Goal: Task Accomplishment & Management: Manage account settings

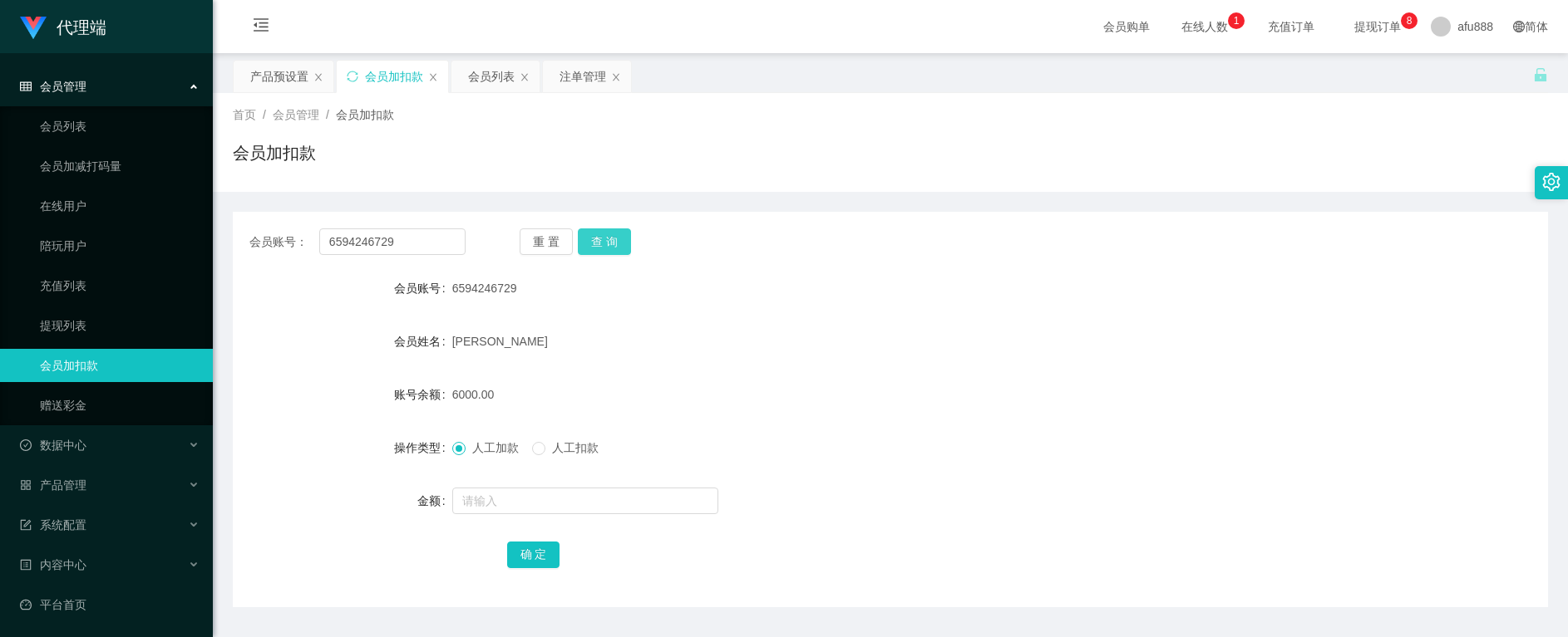
click at [595, 246] on button "查 询" at bounding box center [605, 241] width 53 height 27
drag, startPoint x: 272, startPoint y: 251, endPoint x: 159, endPoint y: 244, distance: 113.2
click at [128, 252] on section "代理端 会员管理 会员列表 会员加减打码量 在线用户 陪玩用户 充值列表 提现列表 会员加扣款 赠送彩金 数据中心 员工统计 团队统计 产品管理 注单管理 产…" at bounding box center [784, 343] width 1568 height 685
paste input "Tpat71"
type input "Tpat71"
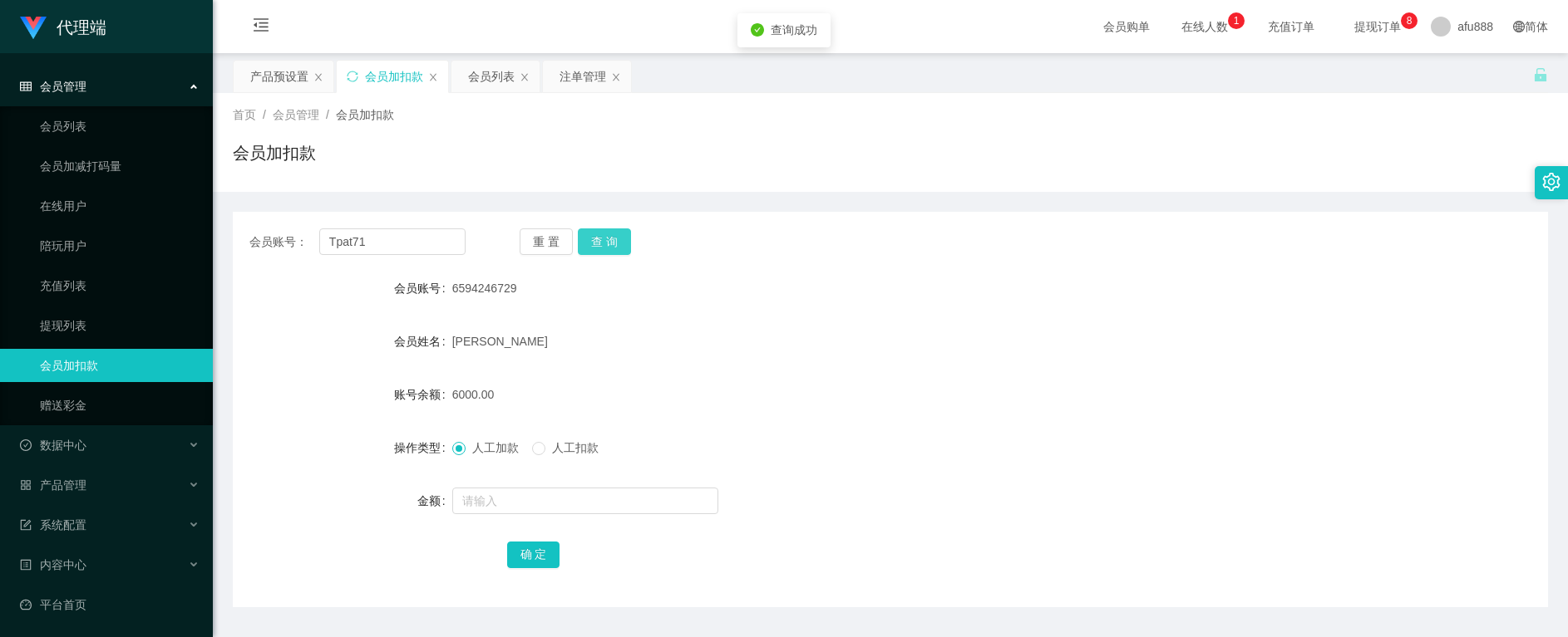
click at [609, 246] on button "查 询" at bounding box center [605, 241] width 53 height 27
click at [386, 237] on input "Tpat71" at bounding box center [392, 241] width 146 height 27
click at [600, 234] on button "查 询" at bounding box center [605, 241] width 53 height 27
click at [473, 75] on div "会员列表" at bounding box center [491, 76] width 46 height 32
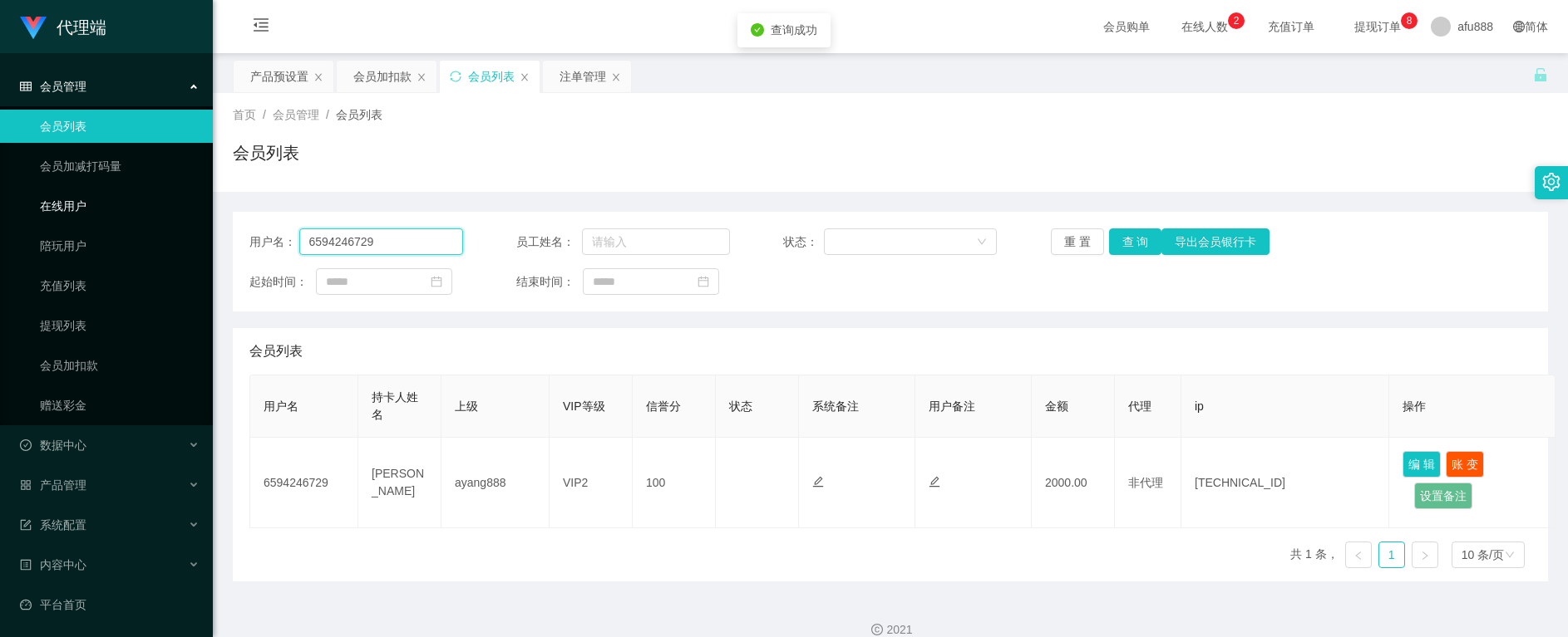
drag, startPoint x: 407, startPoint y: 240, endPoint x: 19, endPoint y: 196, distance: 390.5
click at [23, 197] on section "代理端 会员管理 会员列表 会员加减打码量 在线用户 陪玩用户 充值列表 提现列表 会员加扣款 赠送彩金 数据中心 员工统计 团队统计 产品管理 注单管理 产…" at bounding box center [784, 330] width 1568 height 659
click at [527, 567] on div "用户名 持卡人姓名 上级 VIP等级 信誉分 状态 系统备注 用户备注 金额 代理 ip 操作 6594246729 [PERSON_NAME] ayang8…" at bounding box center [890, 478] width 1282 height 207
drag, startPoint x: 405, startPoint y: 235, endPoint x: -6, endPoint y: 205, distance: 412.1
click at [0, 205] on html "代理端 会员管理 会员列表 会员加减打码量 在线用户 陪玩用户 充值列表 提现列表 会员加扣款 赠送彩金 数据中心 员工统计 团队统计 产品管理 注单管理 产…" at bounding box center [784, 318] width 1568 height 637
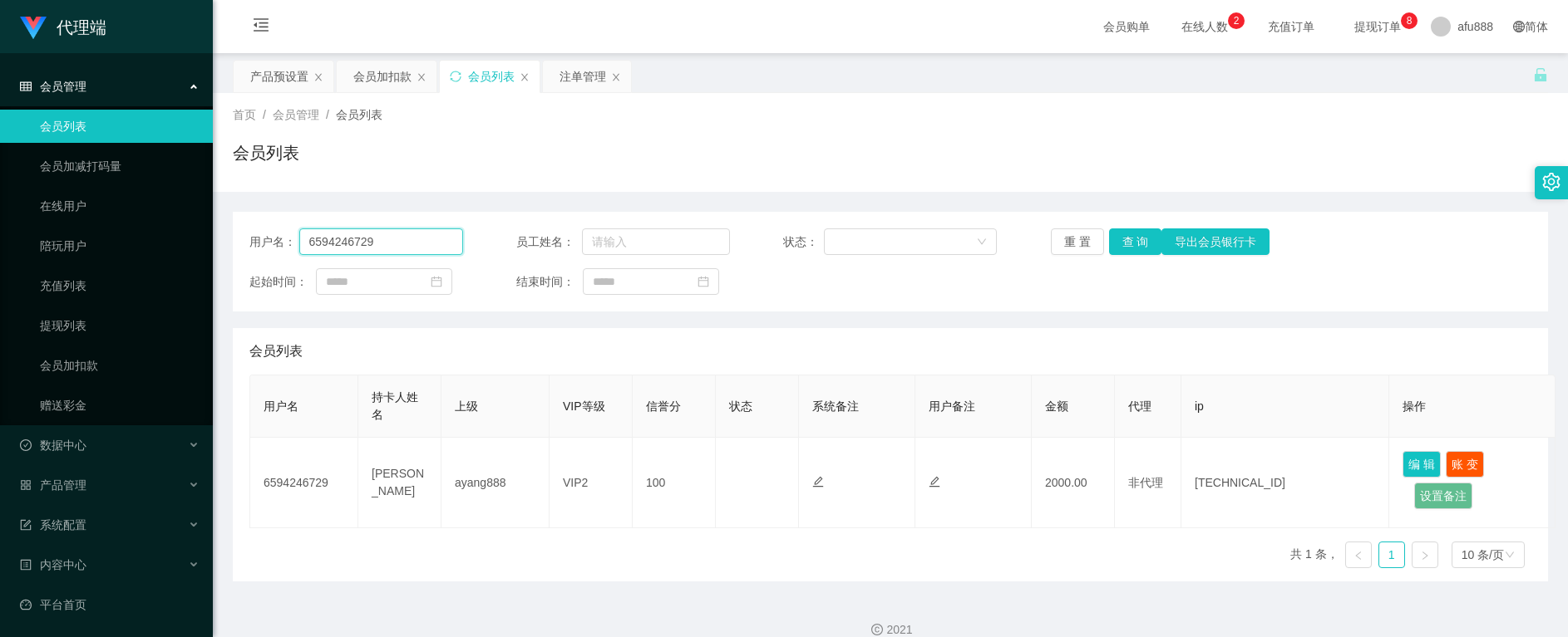
paste input "Tpat71"
type input "Tpat71"
click at [1122, 249] on button "查 询" at bounding box center [1135, 241] width 53 height 27
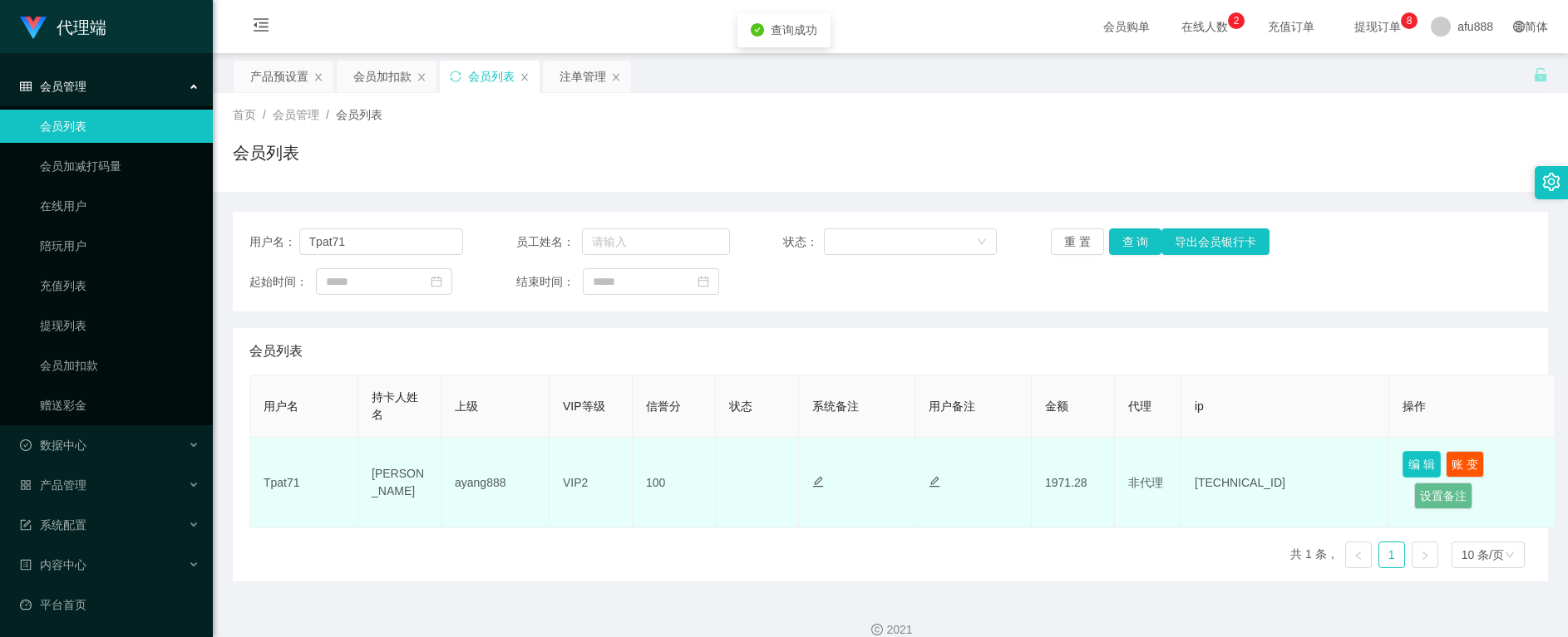
click at [1420, 465] on button "编 辑" at bounding box center [1421, 464] width 39 height 27
type input "Tpat71"
type input "[PERSON_NAME]"
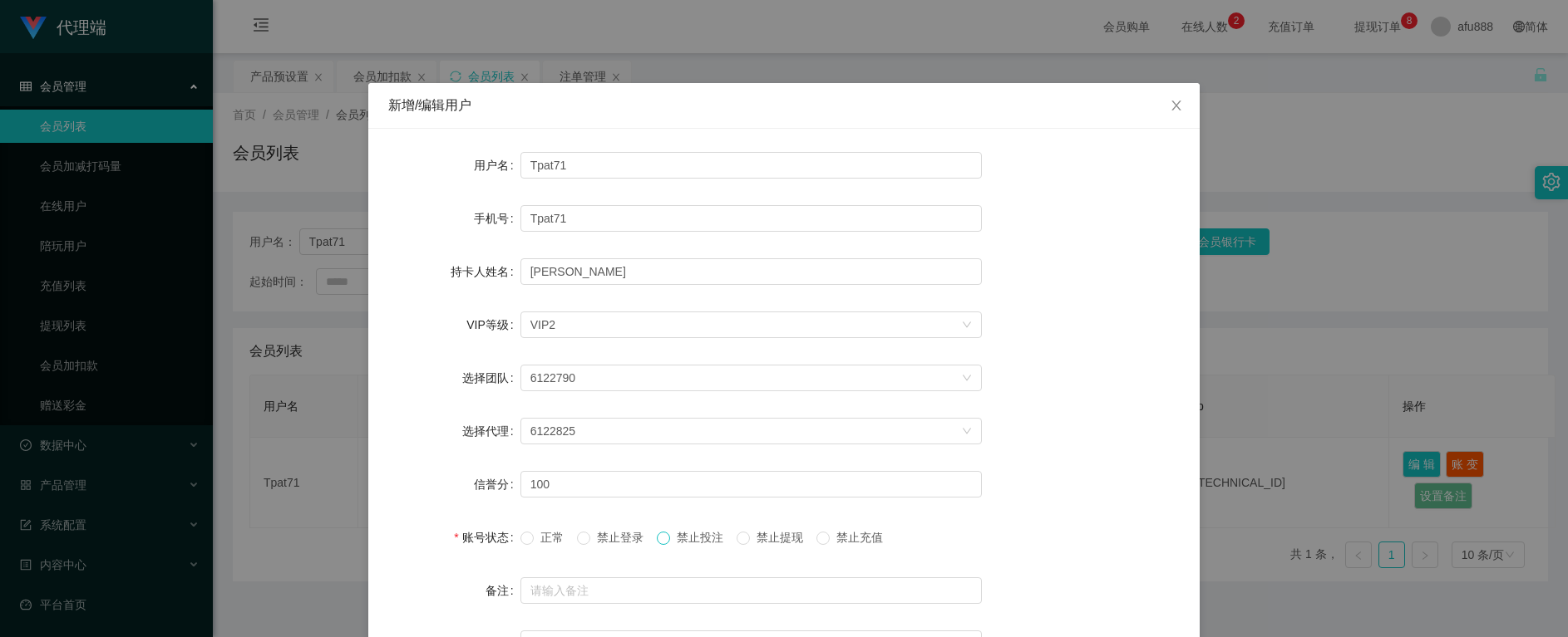
click at [669, 531] on span at bounding box center [663, 537] width 13 height 13
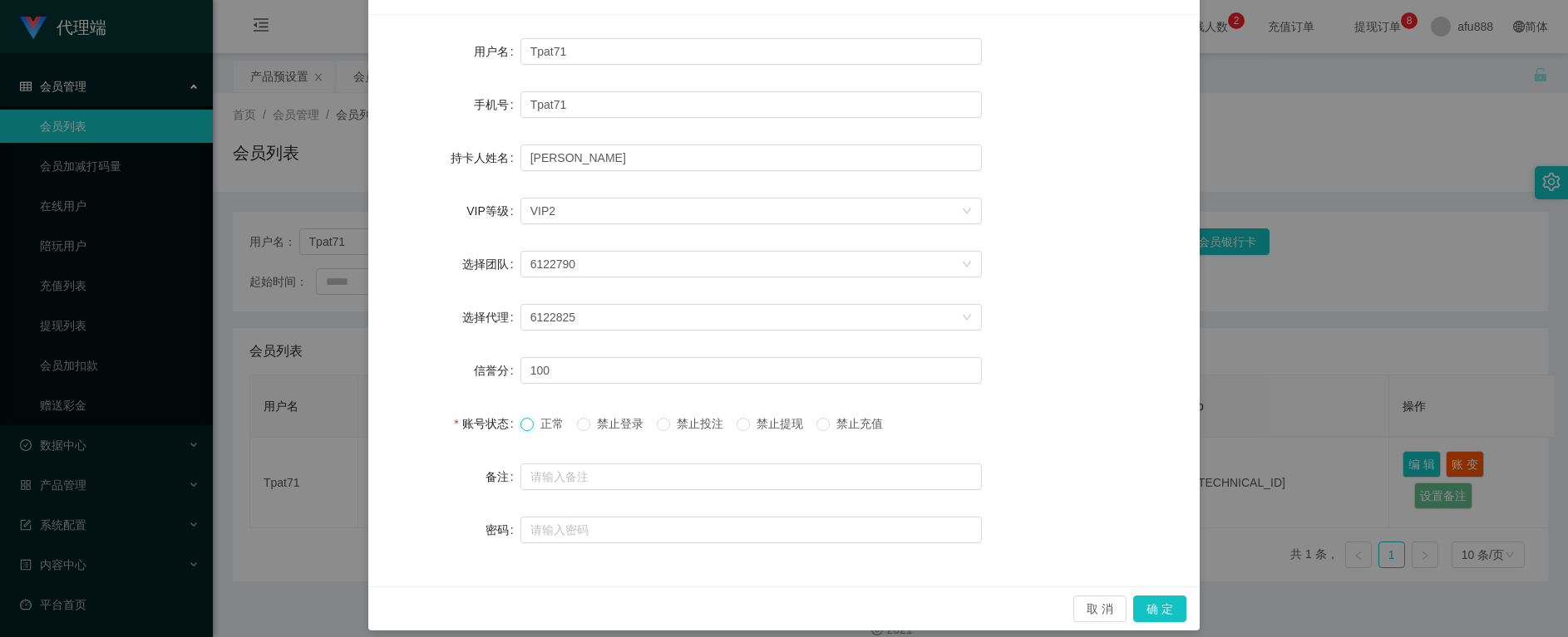
scroll to position [126, 0]
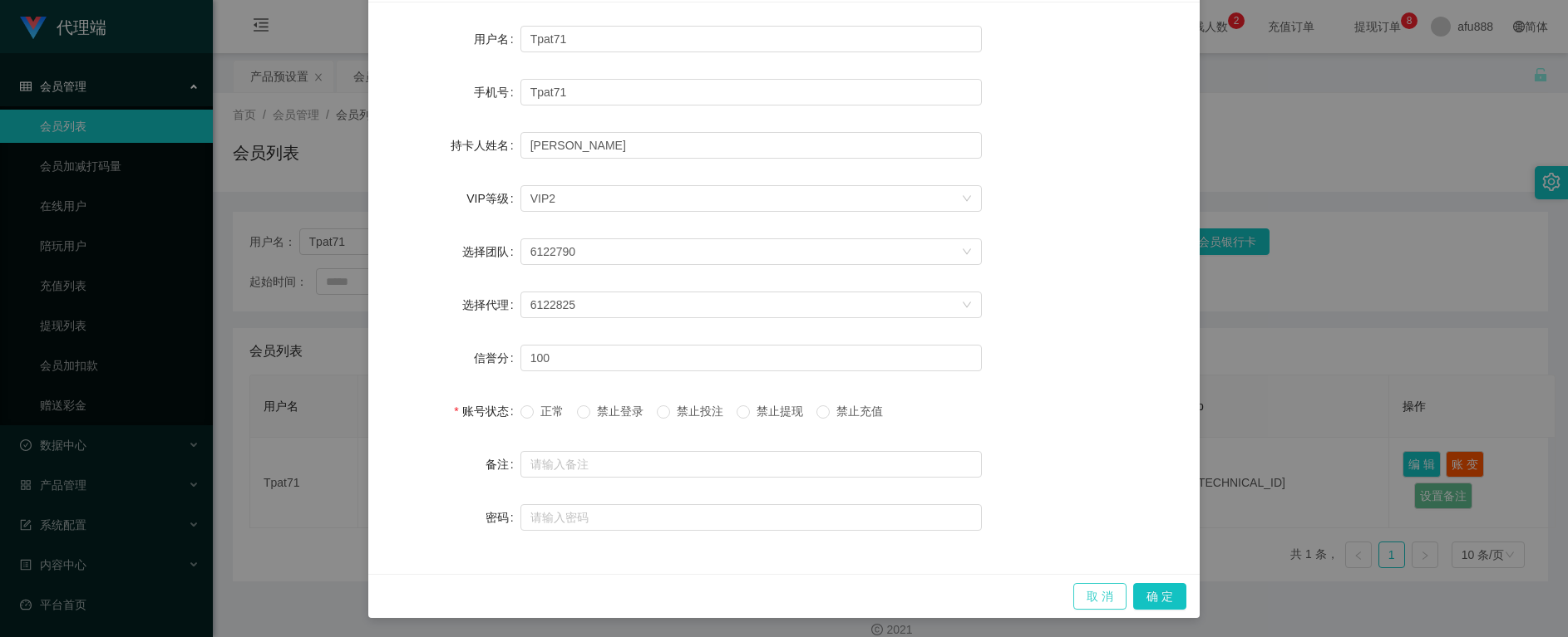
click at [1097, 591] on button "取 消" at bounding box center [1100, 597] width 53 height 27
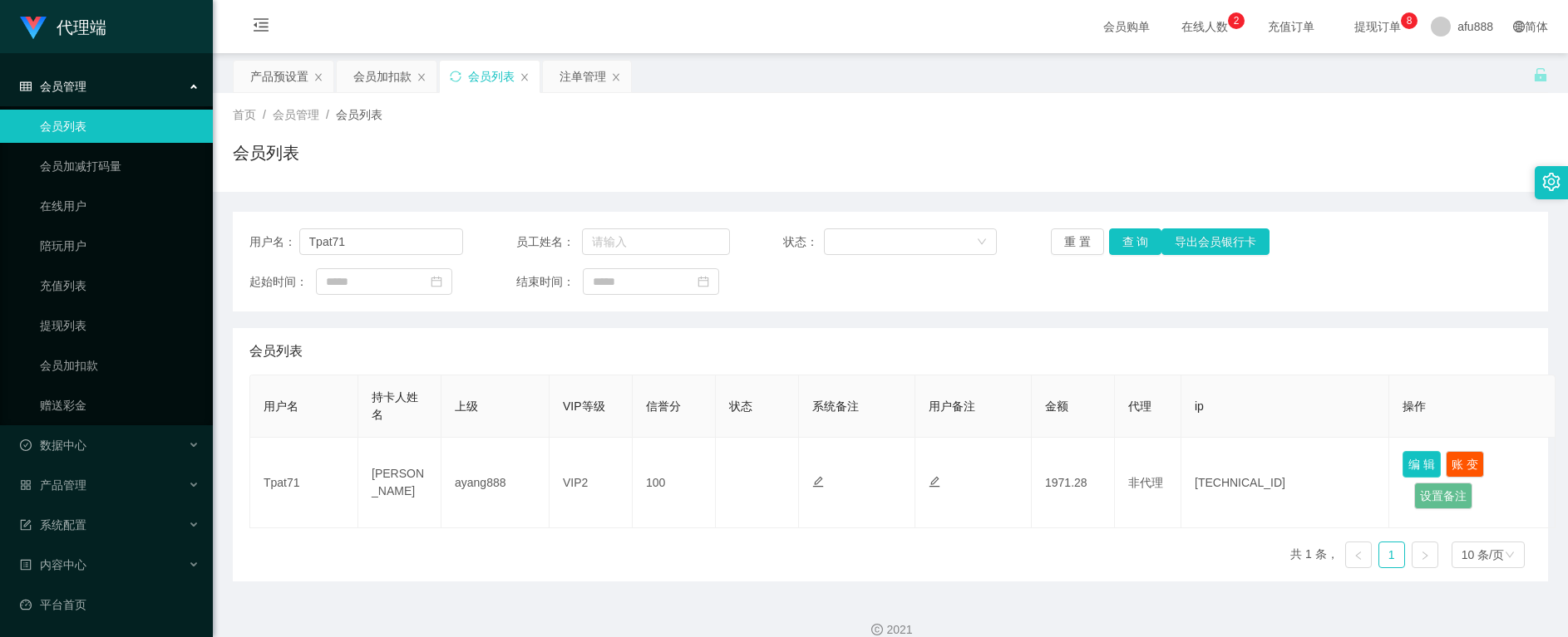
scroll to position [43, 0]
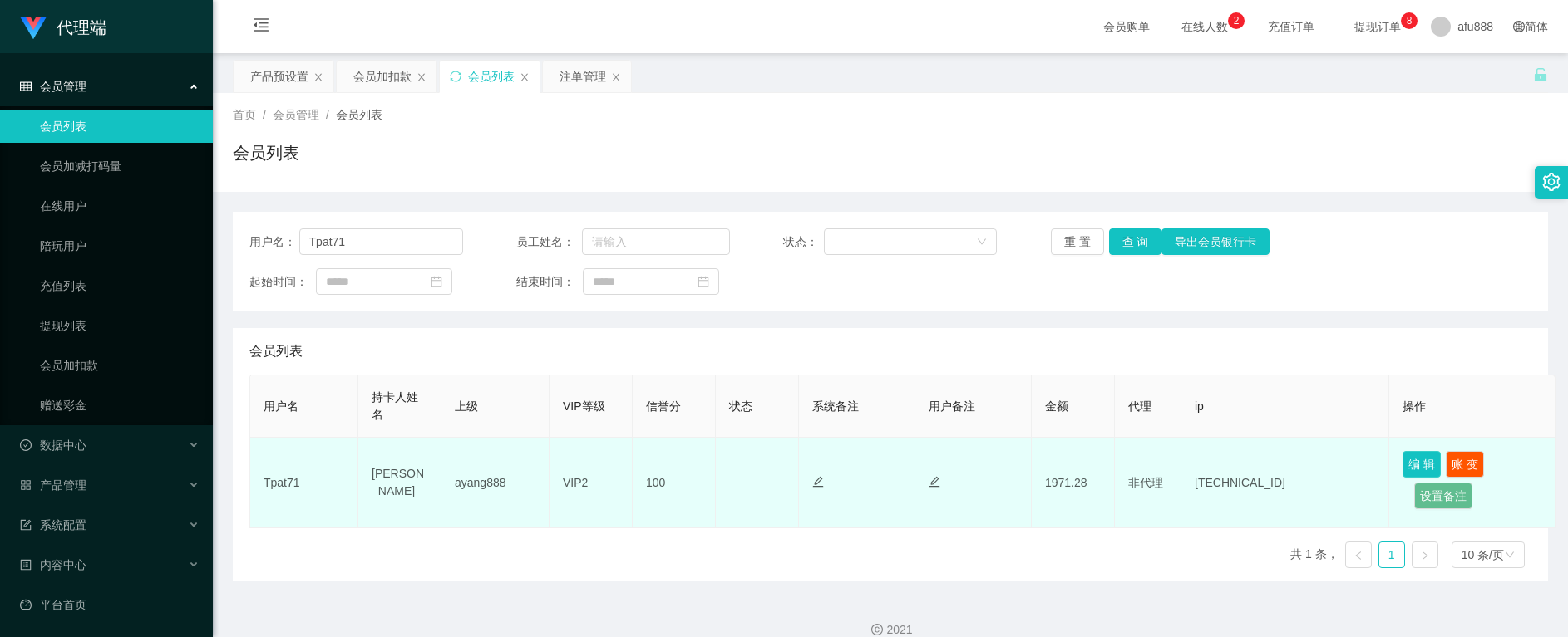
click at [1425, 471] on button "编 辑" at bounding box center [1421, 464] width 39 height 27
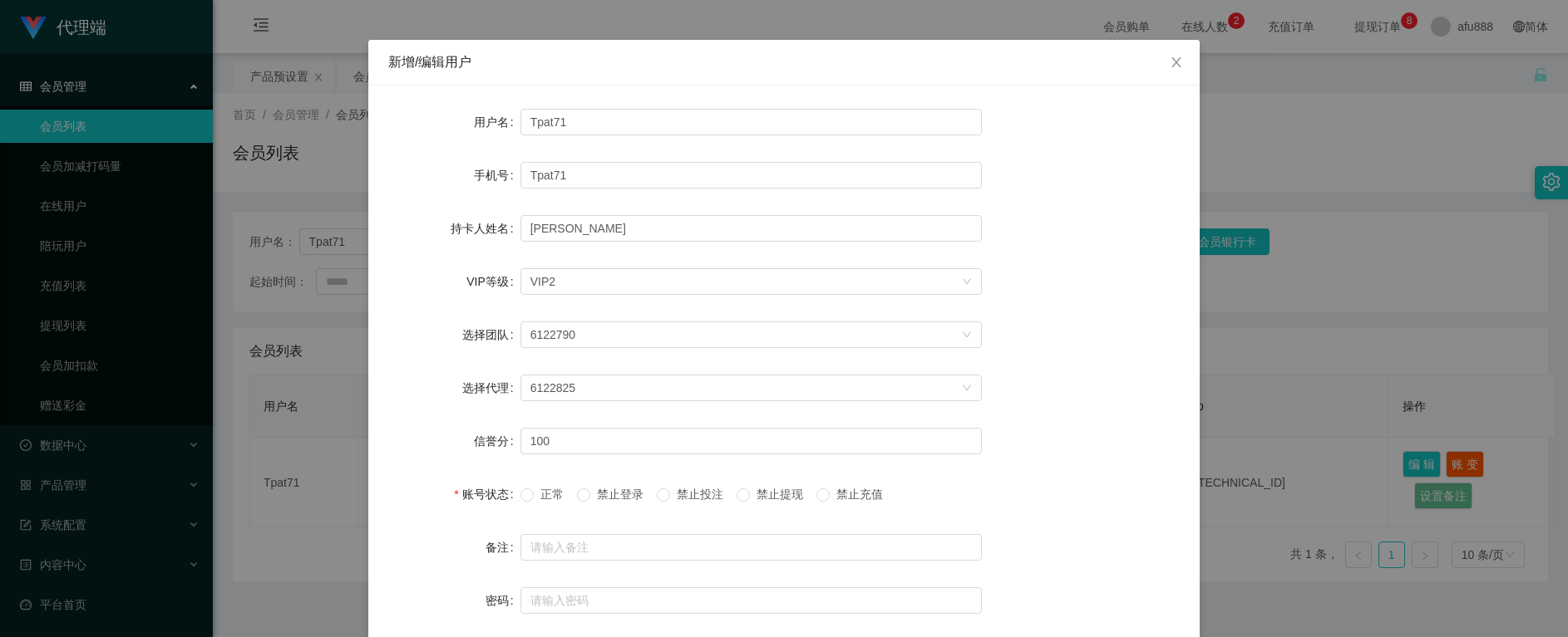
scroll to position [126, 0]
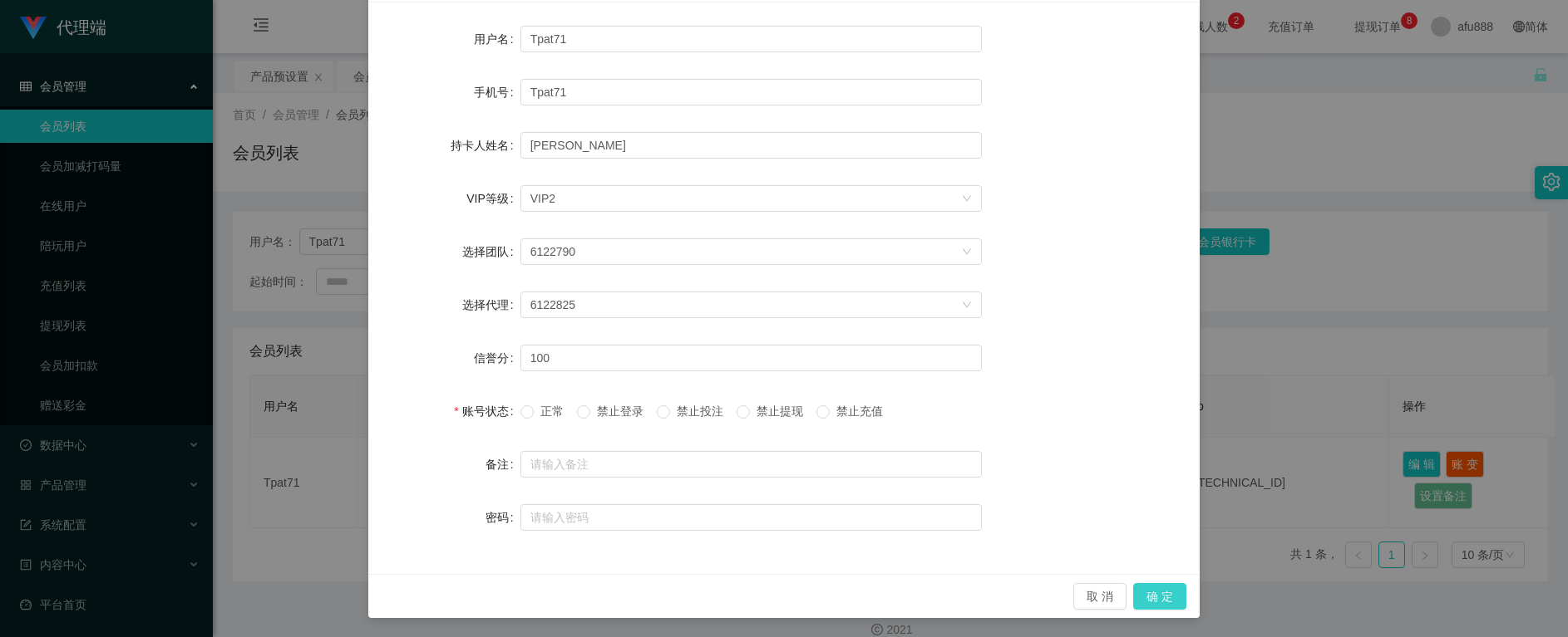
click at [1152, 593] on button "确 定" at bounding box center [1159, 597] width 53 height 27
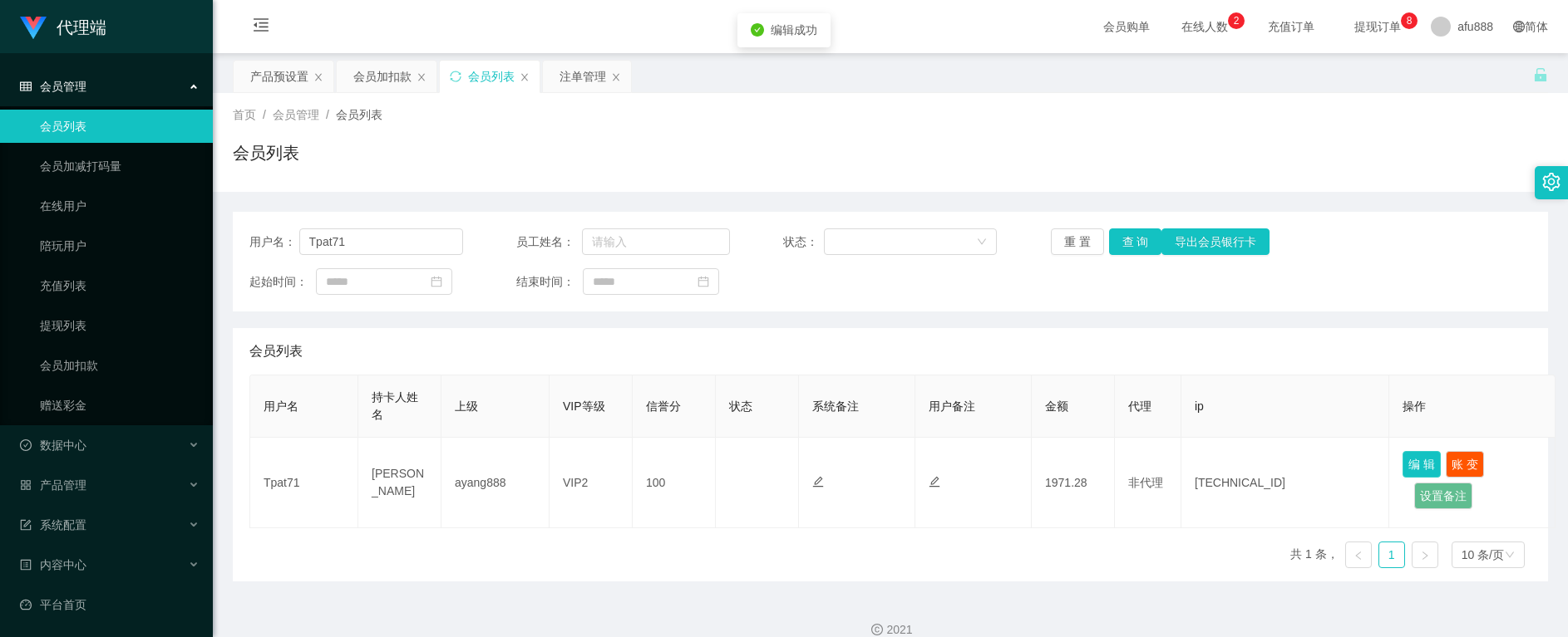
scroll to position [43, 0]
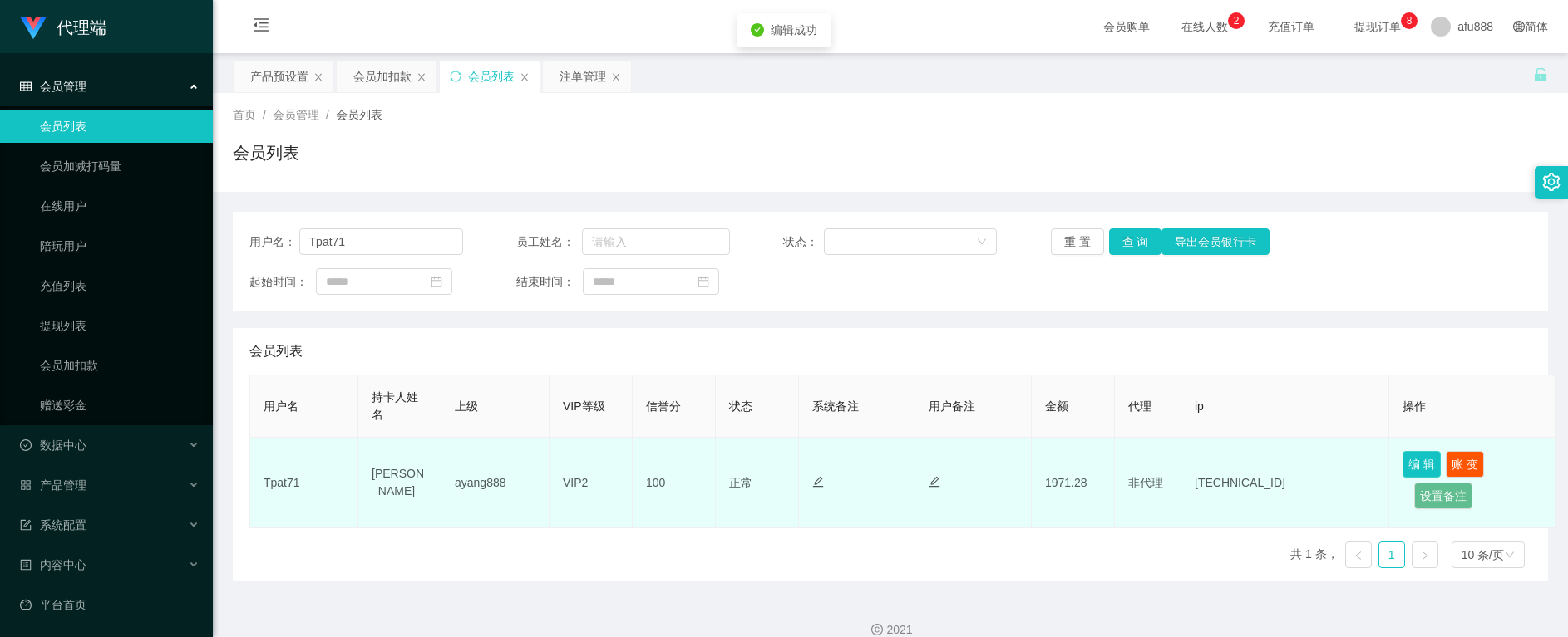
click at [1419, 470] on button "编 辑" at bounding box center [1421, 464] width 39 height 27
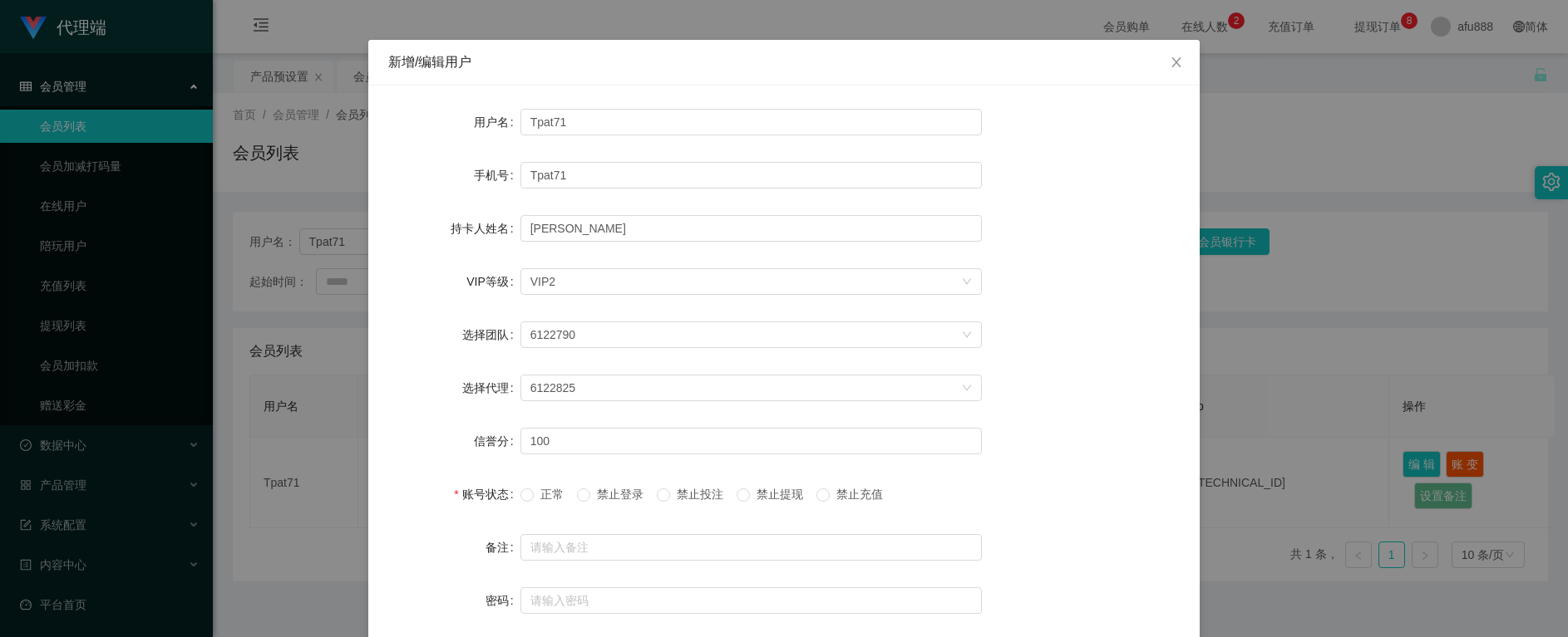
scroll to position [126, 0]
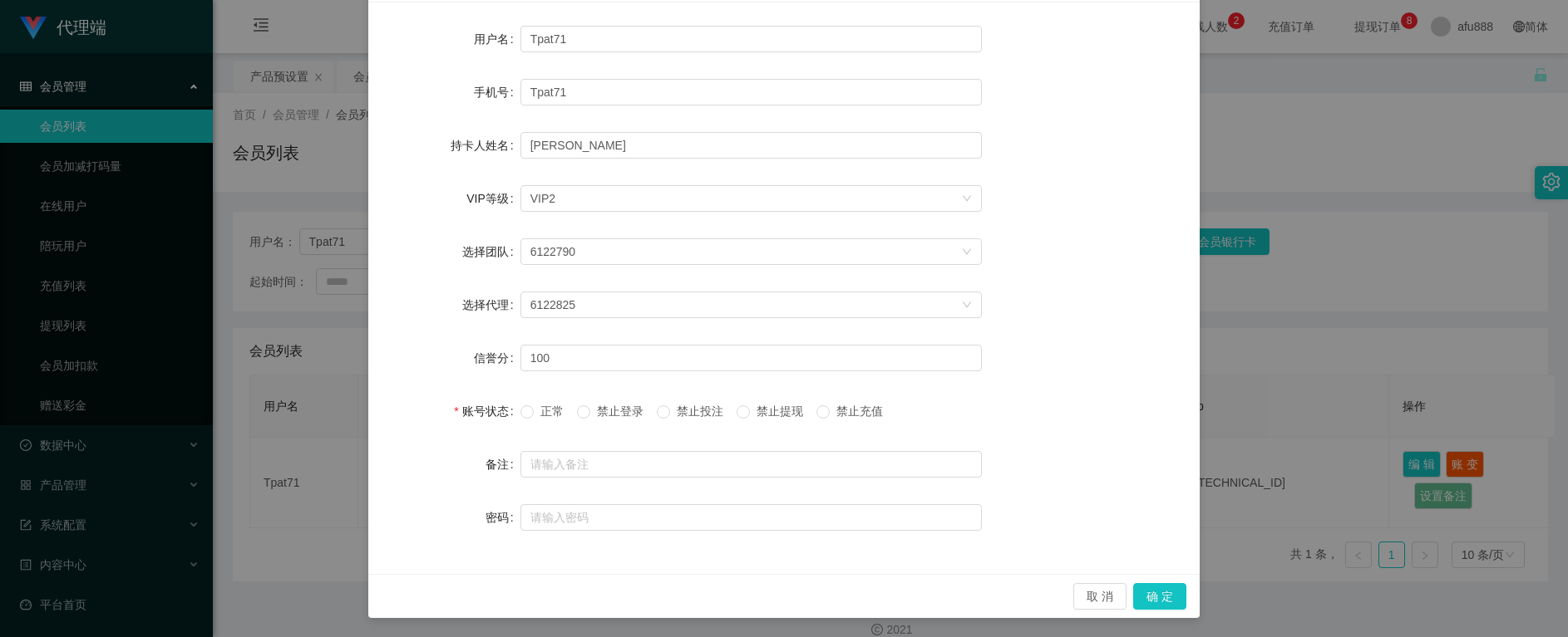
click at [1367, 333] on div "新增/编辑用户 用户名 Tpat71 手机号 Tpat71 持卡人姓名 [PERSON_NAME] VIP等级 选择VIP等级 VIP2 选择团队 61227…" at bounding box center [784, 318] width 1568 height 637
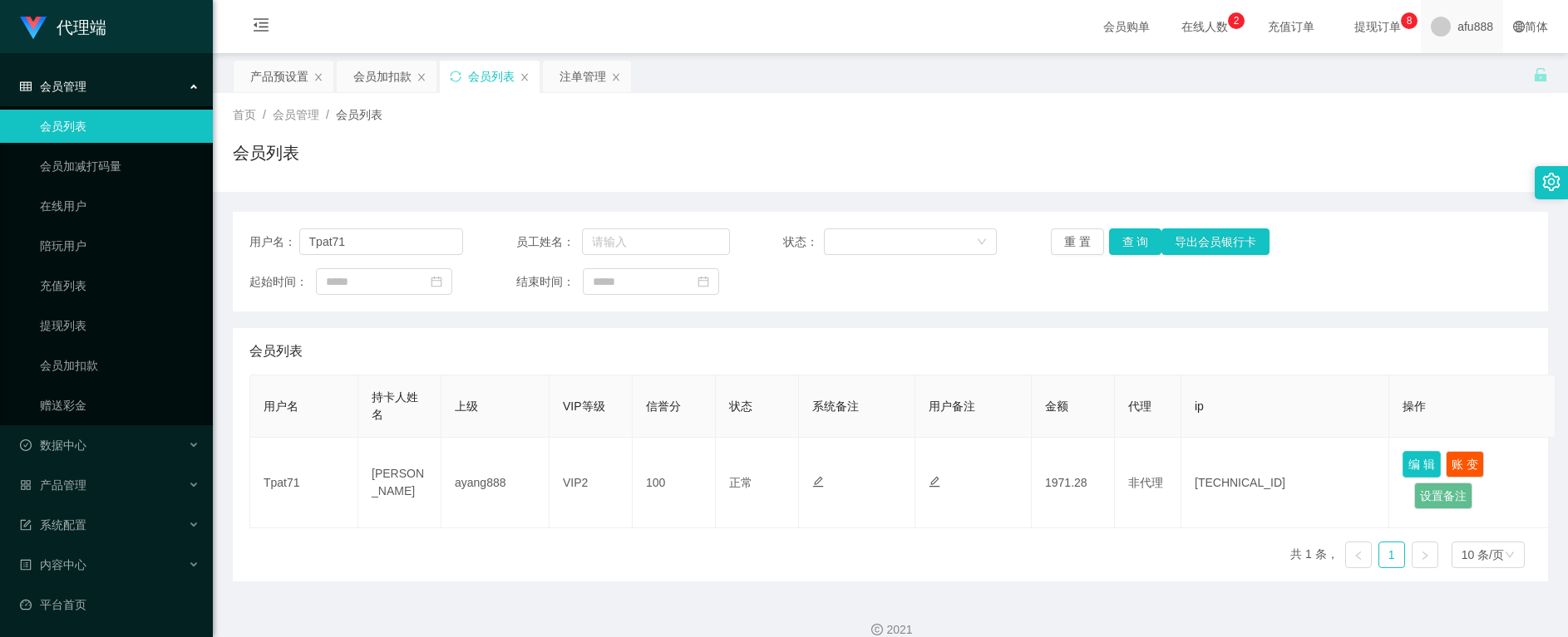
scroll to position [0, 0]
click at [263, 72] on div "产品预设置" at bounding box center [279, 76] width 58 height 32
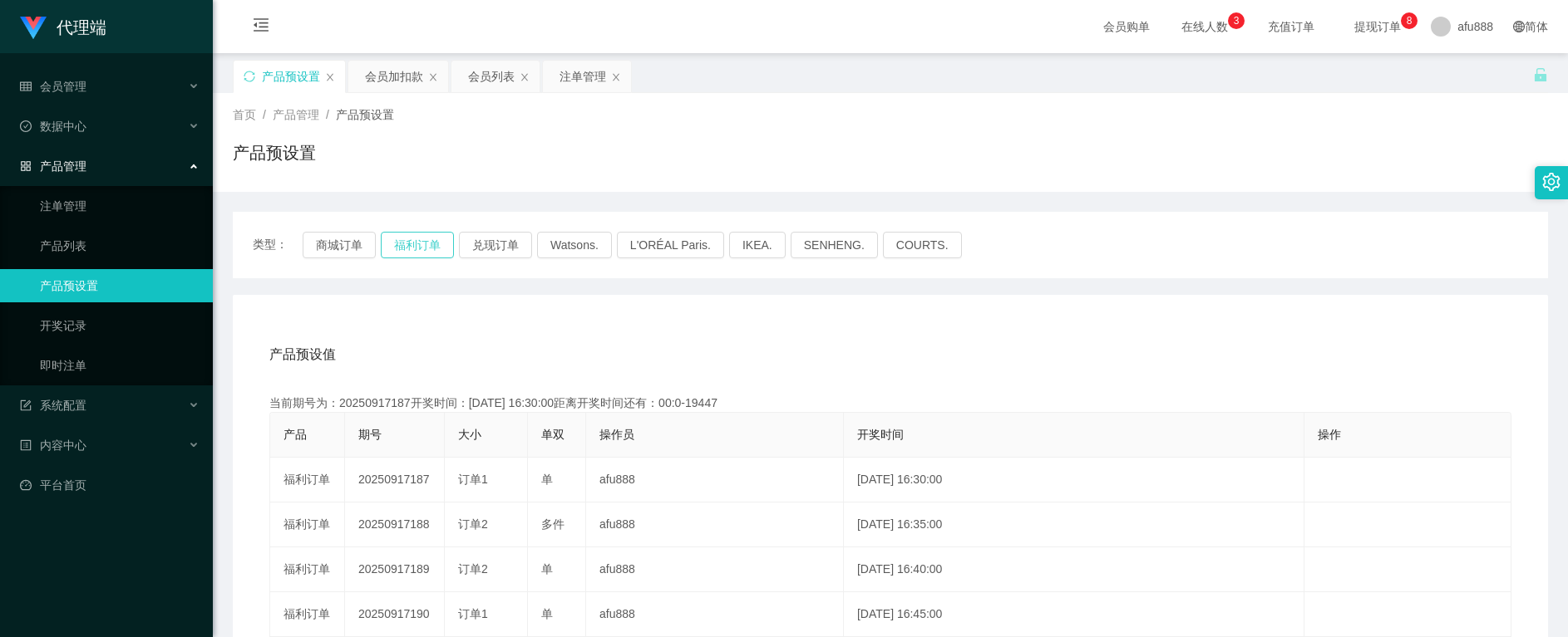
click at [422, 251] on button "福利订单" at bounding box center [416, 245] width 73 height 27
